Goal: Task Accomplishment & Management: Manage account settings

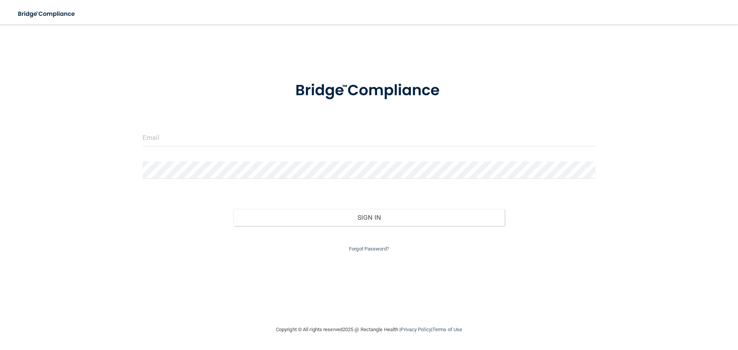
click at [205, 148] on div at bounding box center [369, 140] width 464 height 23
click at [210, 139] on input "email" at bounding box center [369, 137] width 453 height 17
type input "[EMAIL_ADDRESS][DOMAIN_NAME]"
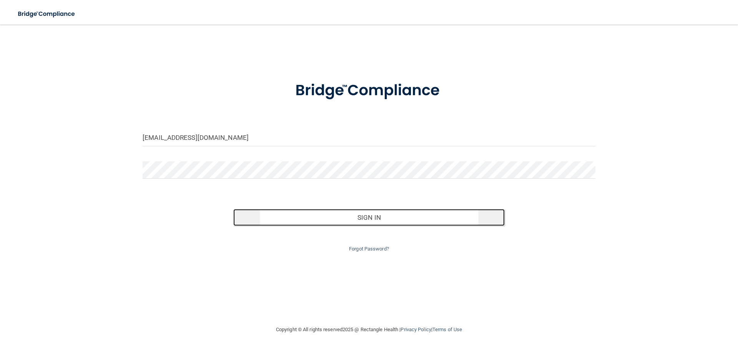
click at [335, 211] on button "Sign In" at bounding box center [369, 217] width 272 height 17
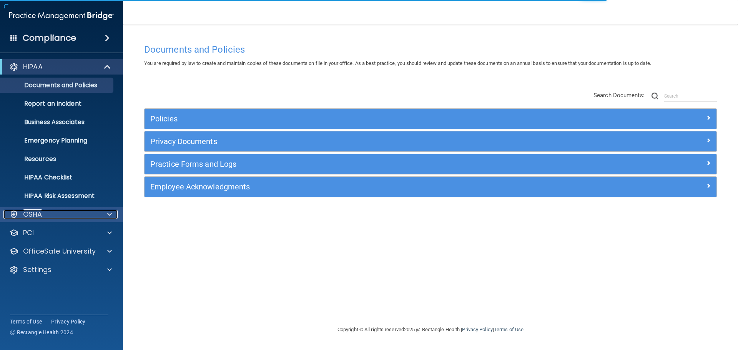
click at [68, 214] on div "OSHA" at bounding box center [50, 214] width 95 height 9
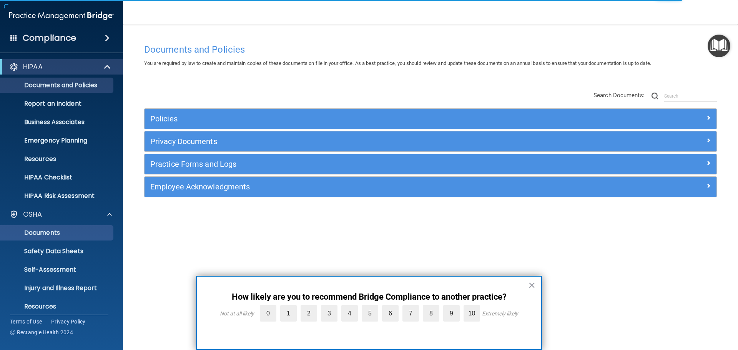
scroll to position [61, 0]
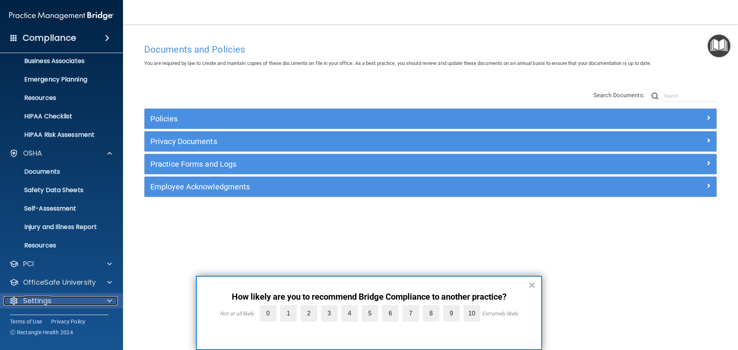
click at [68, 298] on div "Settings" at bounding box center [50, 300] width 95 height 9
click at [101, 299] on div at bounding box center [108, 300] width 19 height 9
click at [109, 300] on span at bounding box center [109, 300] width 5 height 9
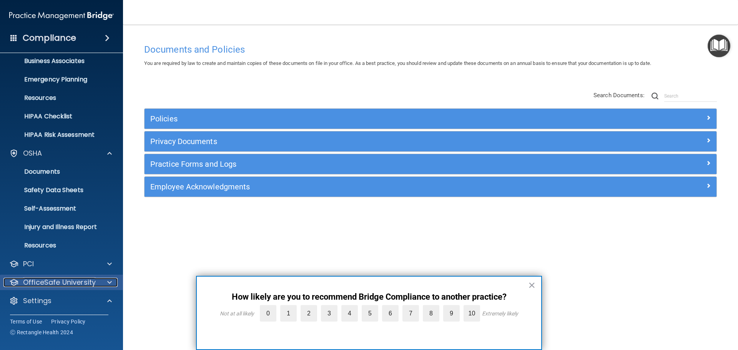
click at [34, 280] on p "OfficeSafe University" at bounding box center [59, 282] width 73 height 9
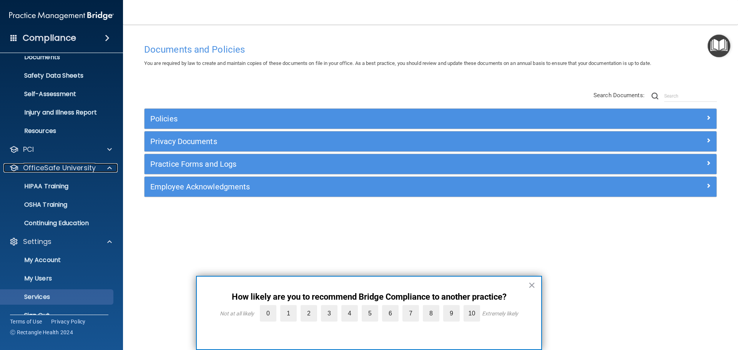
scroll to position [176, 0]
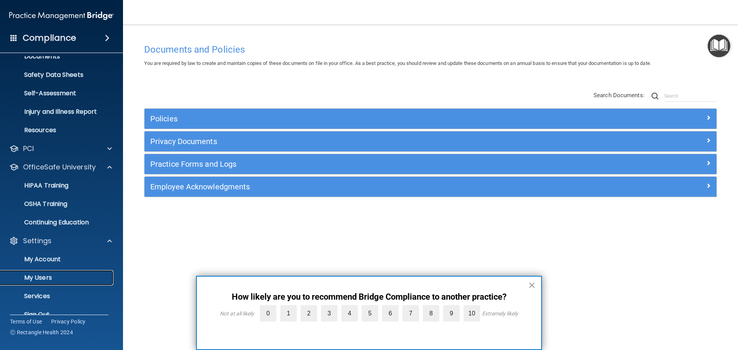
click at [40, 279] on p "My Users" at bounding box center [57, 278] width 105 height 8
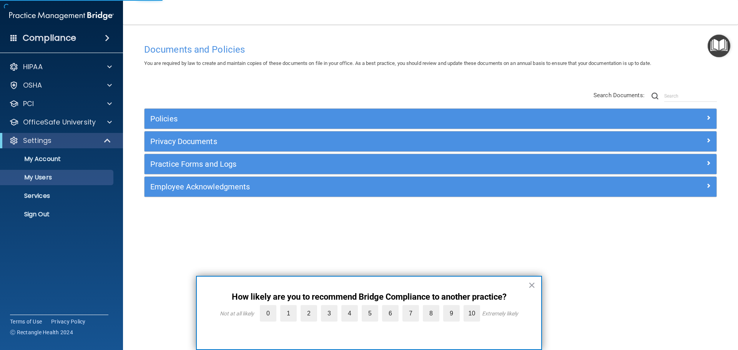
click at [532, 286] on button "×" at bounding box center [531, 285] width 7 height 12
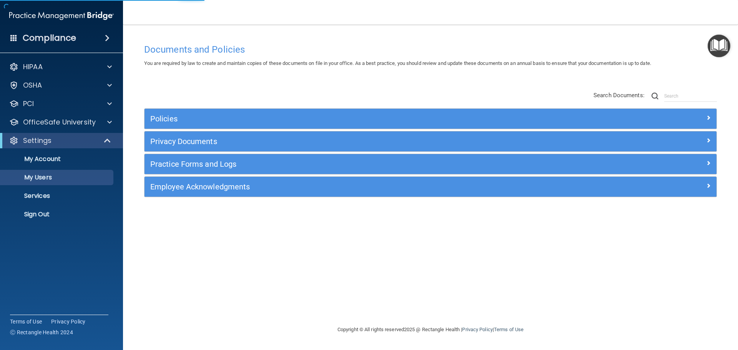
select select "20"
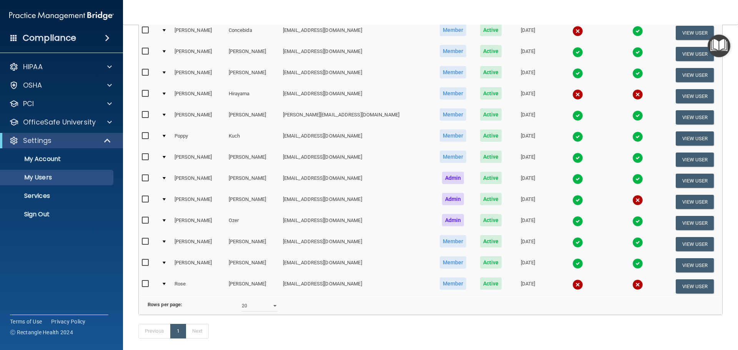
scroll to position [154, 0]
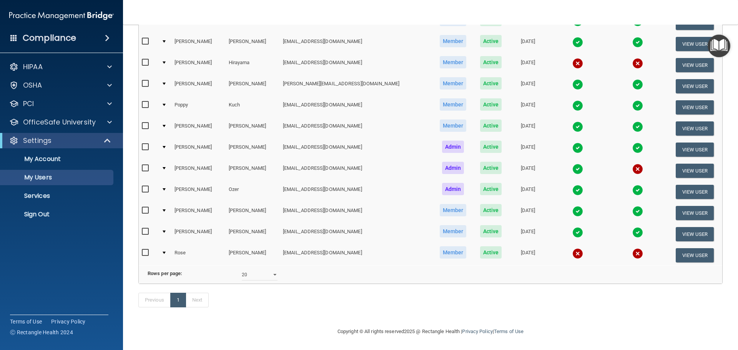
click at [166, 252] on div at bounding box center [164, 253] width 3 height 2
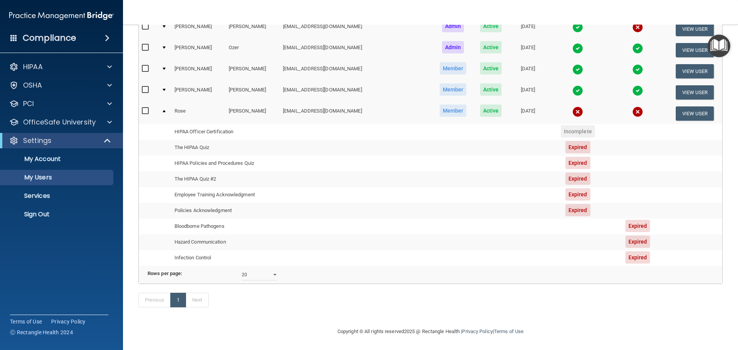
scroll to position [301, 0]
click at [165, 110] on div at bounding box center [164, 111] width 3 height 2
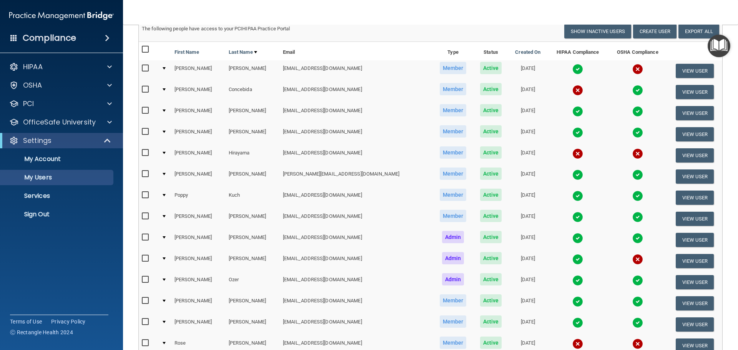
scroll to position [44, 0]
